Goal: Information Seeking & Learning: Learn about a topic

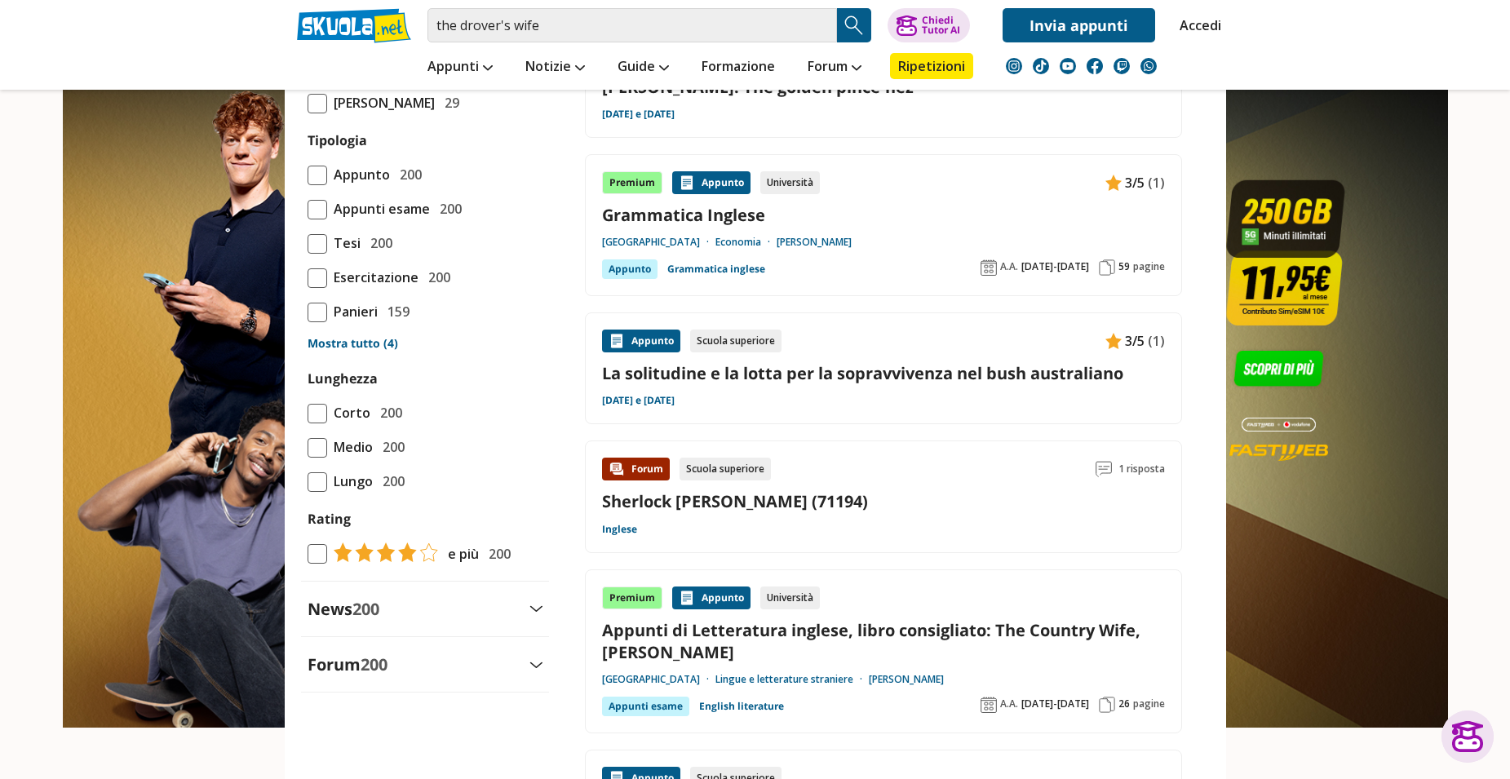
scroll to position [1713, 0]
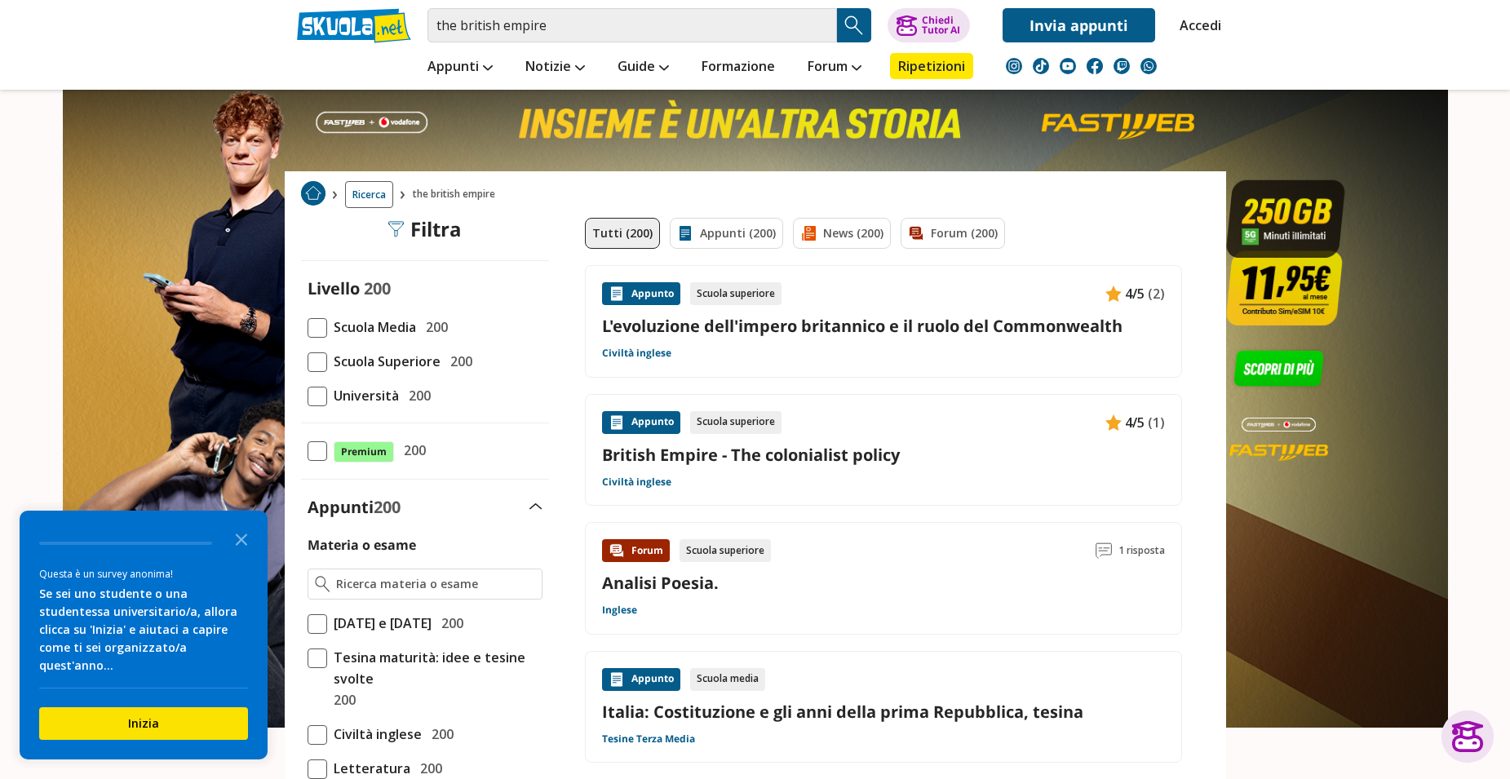
click at [1480, 11] on header "the british empire Trova un tutor esperto su questo argomento Chiedi Tutor AI" at bounding box center [755, 45] width 1510 height 90
